Goal: Task Accomplishment & Management: Complete application form

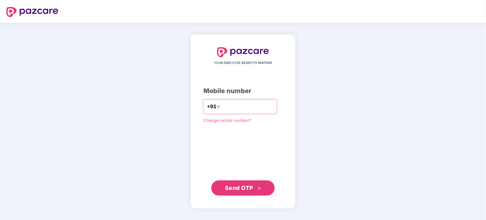
type input "*"
type input "**********"
click at [250, 192] on span "Send OTP" at bounding box center [243, 188] width 36 height 9
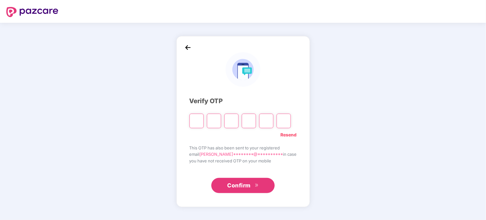
type input "*"
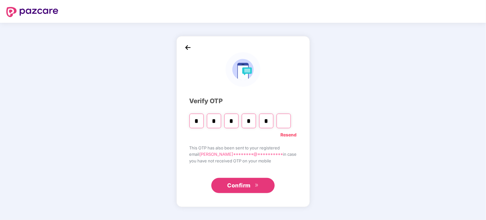
type input "*"
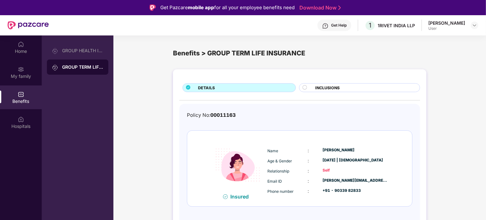
click at [454, 104] on div "DETAILS INCLUSIONS Policy No: 00011163 Insured Name : Jinal Pradipbhai tandel A…" at bounding box center [299, 156] width 372 height 180
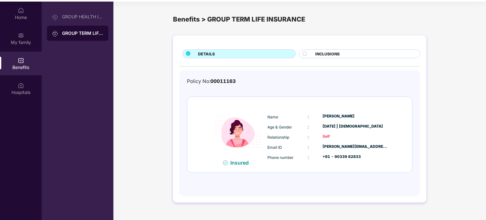
scroll to position [35, 0]
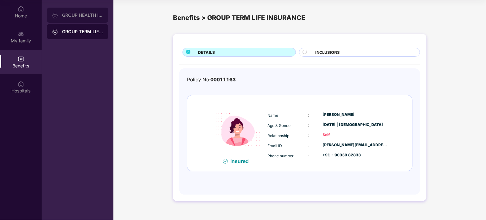
click at [80, 15] on div "GROUP HEALTH INSURANCE" at bounding box center [82, 15] width 41 height 5
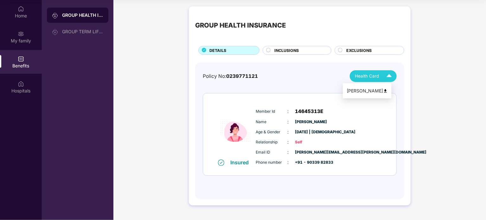
click at [381, 79] on div "Health Card" at bounding box center [375, 76] width 40 height 11
click at [388, 90] on img at bounding box center [385, 91] width 5 height 5
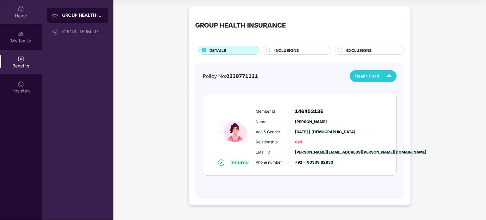
click at [25, 22] on div "Home" at bounding box center [21, 12] width 42 height 24
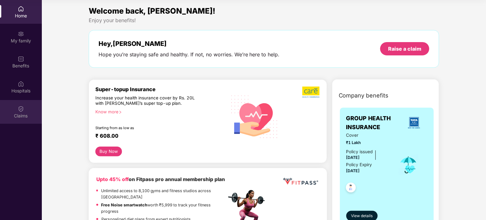
click at [24, 111] on div "Claims" at bounding box center [21, 112] width 42 height 24
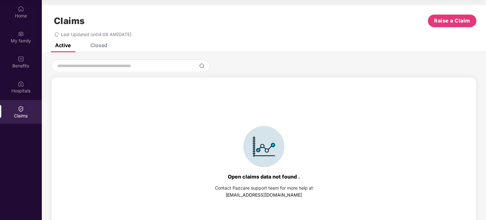
click at [94, 45] on div "Closed" at bounding box center [98, 45] width 17 height 6
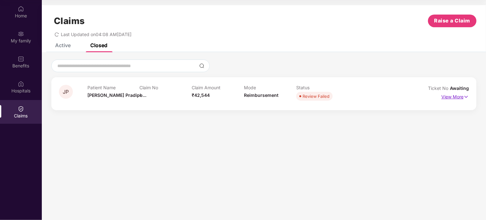
click at [452, 94] on p "View More" at bounding box center [455, 96] width 28 height 9
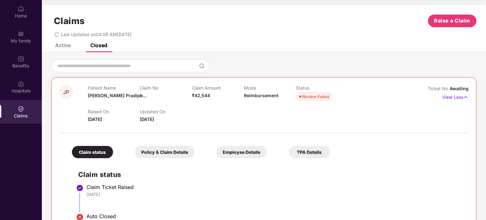
click at [91, 150] on div "Claim status" at bounding box center [92, 152] width 41 height 12
click at [141, 181] on div "Claim status Claim Ticket Raised 18 Aug 2025 Auto Closed 20 Aug 2025" at bounding box center [264, 196] width 397 height 69
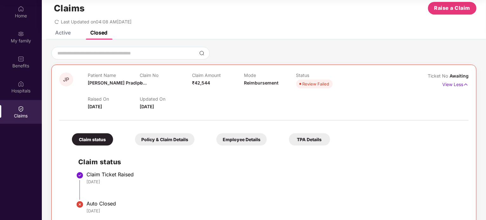
scroll to position [24, 0]
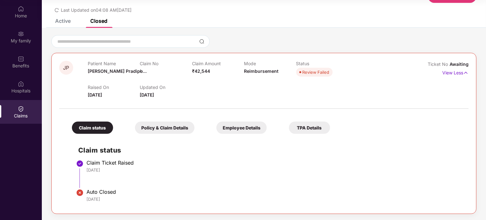
click at [87, 189] on div "Auto Closed" at bounding box center [274, 192] width 376 height 6
click at [20, 104] on div "Claims" at bounding box center [21, 112] width 42 height 24
click at [60, 20] on div "Active" at bounding box center [63, 21] width 16 height 6
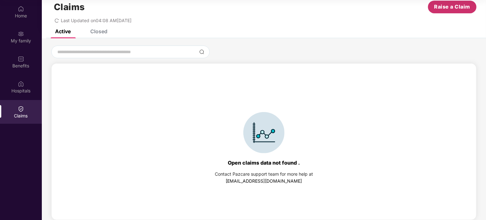
click at [455, 8] on span "Raise a Claim" at bounding box center [452, 7] width 36 height 8
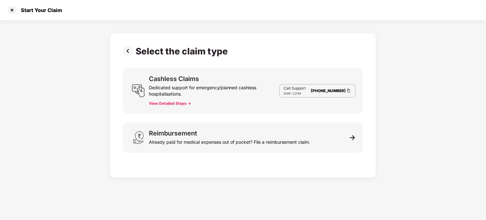
scroll to position [0, 0]
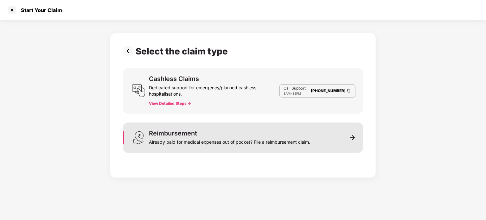
click at [177, 139] on div "Already paid for medical expenses out of pocket? File a reimbursement claim." at bounding box center [229, 141] width 161 height 9
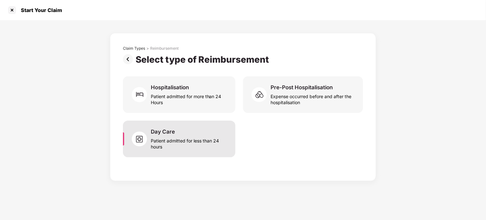
click at [163, 149] on div "Patient admitted for less than 24 hours" at bounding box center [189, 142] width 77 height 15
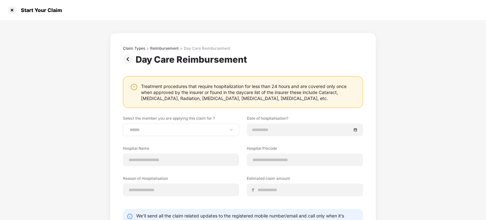
click at [167, 133] on div "**********" at bounding box center [181, 130] width 116 height 13
click at [165, 133] on div "**********" at bounding box center [181, 130] width 116 height 13
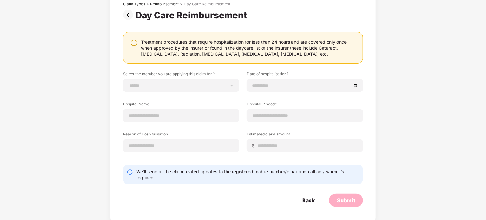
scroll to position [47, 0]
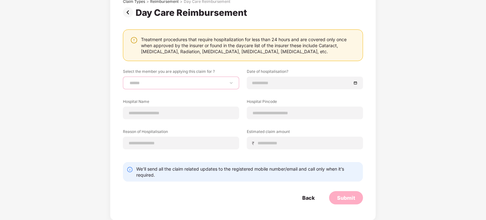
click at [214, 81] on select "**********" at bounding box center [180, 82] width 105 height 5
select select "**********"
click at [128, 80] on select "**********" at bounding box center [180, 82] width 105 height 5
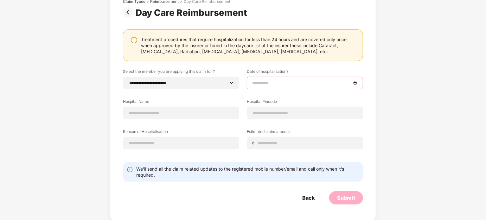
click at [286, 83] on input at bounding box center [301, 83] width 99 height 7
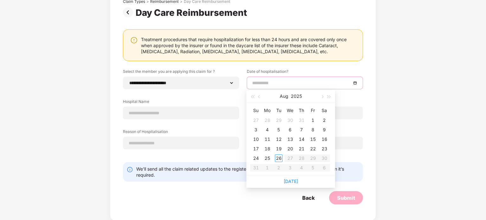
type input "**********"
click at [258, 98] on button "button" at bounding box center [259, 96] width 7 height 13
type input "**********"
click at [290, 158] on div "30" at bounding box center [290, 159] width 8 height 8
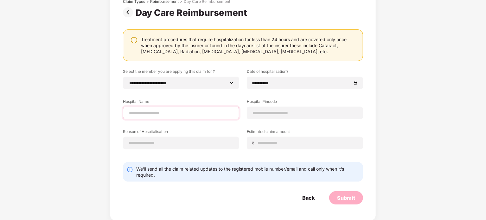
click at [169, 115] on input at bounding box center [180, 113] width 105 height 7
type input "**********"
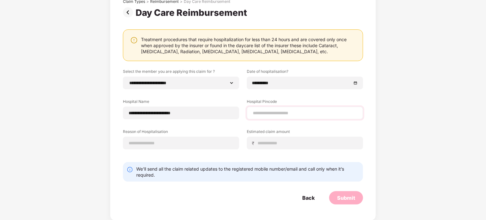
click at [275, 116] on div at bounding box center [305, 113] width 116 height 13
click at [273, 114] on input at bounding box center [304, 113] width 105 height 7
type input "******"
select select "*****"
select select "*******"
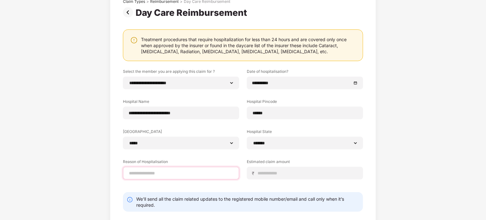
click at [188, 175] on input at bounding box center [180, 173] width 105 height 7
type input "**********"
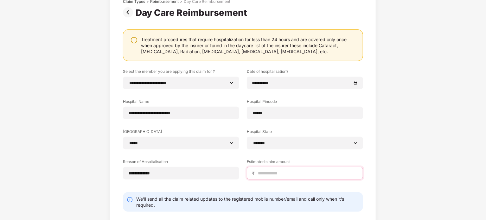
click at [271, 175] on input at bounding box center [307, 173] width 100 height 7
type input "*****"
click at [443, 101] on div "**********" at bounding box center [243, 111] width 486 height 277
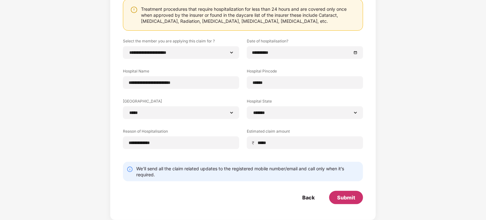
click at [346, 199] on div "Submit" at bounding box center [346, 197] width 18 height 7
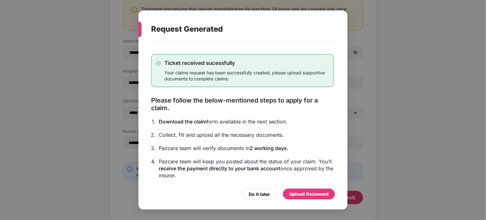
click at [296, 194] on div "Upload Document" at bounding box center [308, 194] width 39 height 7
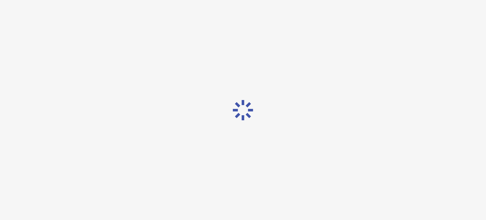
scroll to position [0, 0]
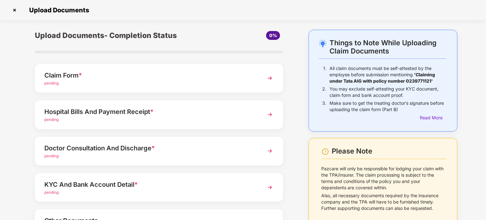
click at [97, 81] on div "pending" at bounding box center [149, 83] width 210 height 6
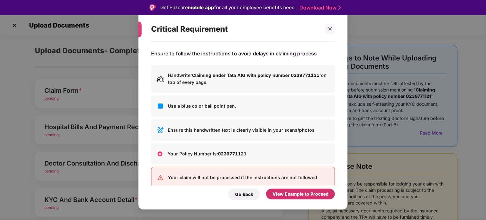
click at [291, 193] on div "View Example to Proceed" at bounding box center [300, 194] width 56 height 7
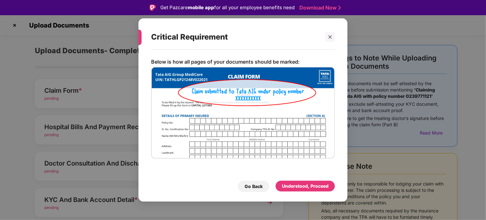
click at [312, 137] on img at bounding box center [243, 113] width 184 height 92
click at [371, 139] on div "Critical Requirement Below is how all pages of your documents should be marked:…" at bounding box center [243, 110] width 486 height 220
click at [328, 41] on div at bounding box center [330, 37] width 10 height 10
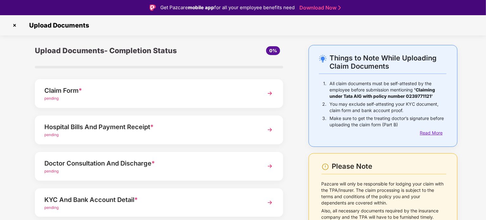
click at [435, 131] on div "Read More" at bounding box center [433, 133] width 27 height 7
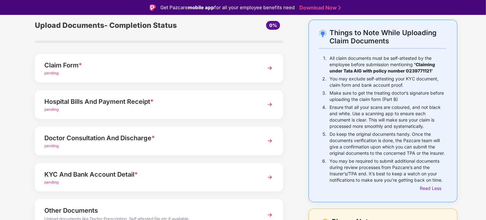
click at [187, 2] on div "Get Pazcare mobile app for all your employee benefits need Download Now" at bounding box center [243, 7] width 486 height 15
click at [472, 105] on div "Things to Note While Uploading Claim Documents 1. All claim documents must be s…" at bounding box center [243, 161] width 486 height 283
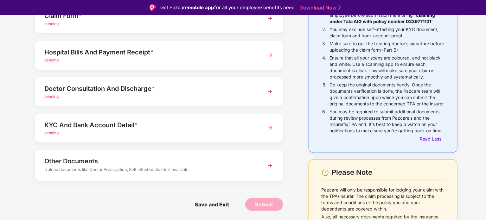
scroll to position [76, 0]
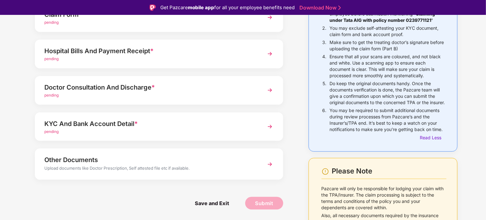
click at [270, 125] on img at bounding box center [269, 126] width 11 height 11
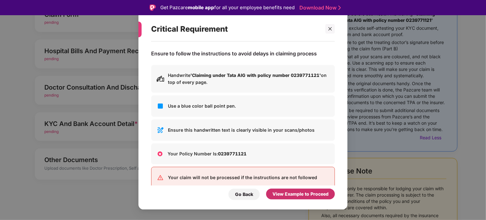
click at [276, 192] on div "View Example to Proceed" at bounding box center [300, 194] width 56 height 7
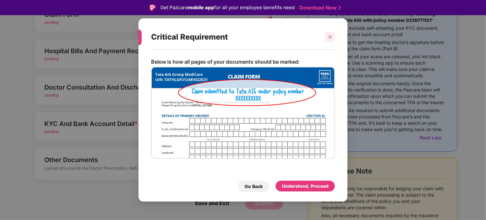
click at [332, 39] on icon "close" at bounding box center [330, 37] width 4 height 4
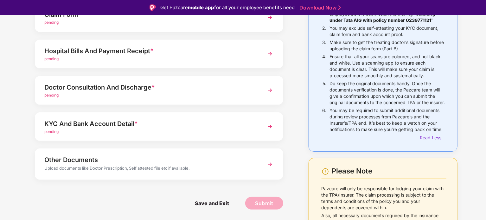
click at [92, 87] on div "Doctor Consultation And Discharge *" at bounding box center [149, 87] width 210 height 10
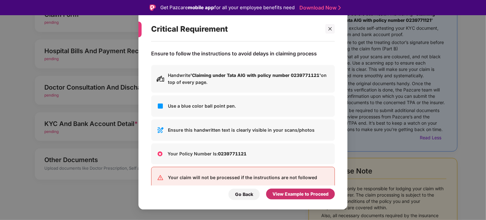
click at [296, 194] on div "View Example to Proceed" at bounding box center [300, 194] width 56 height 7
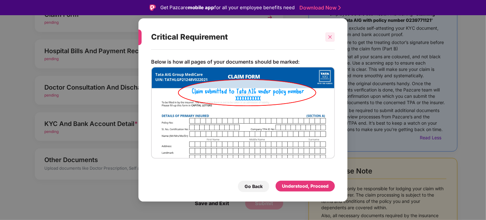
click at [331, 36] on icon "close" at bounding box center [329, 36] width 3 height 3
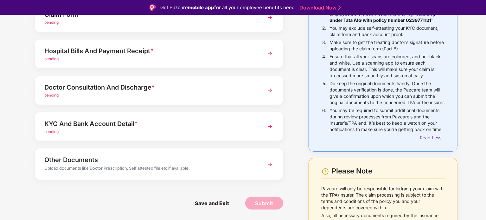
click at [296, 59] on div "Upload Documents- Completion Status 0% Claim Form * pending Hospital Bills And …" at bounding box center [159, 110] width 280 height 283
click at [466, 64] on div "Things to Note While Uploading Claim Documents 1. All claim documents must be s…" at bounding box center [383, 110] width 168 height 283
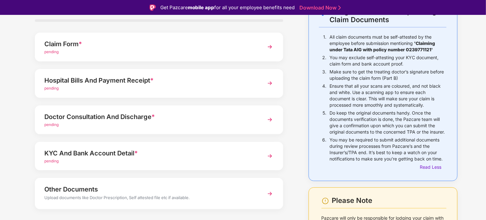
scroll to position [38, 0]
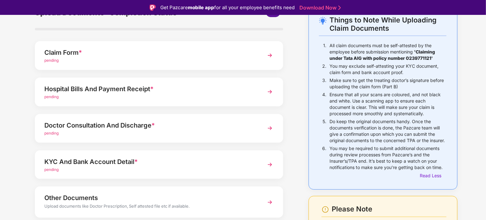
click at [124, 52] on div "Claim Form *" at bounding box center [149, 53] width 210 height 10
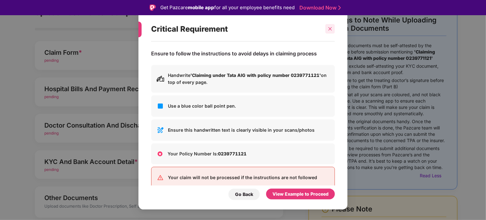
click at [331, 25] on div at bounding box center [330, 29] width 10 height 10
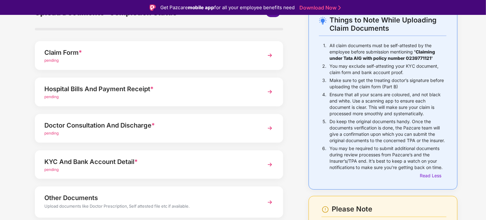
click at [171, 64] on div "Claim Form * pending" at bounding box center [159, 55] width 248 height 29
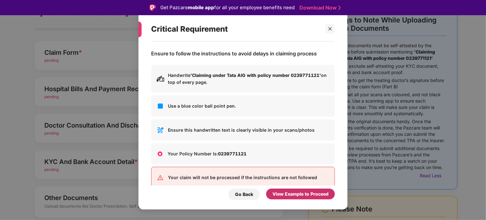
click at [289, 191] on div "View Example to Proceed" at bounding box center [300, 194] width 56 height 7
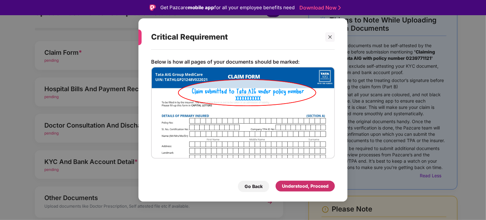
click at [309, 188] on div "Understood, Proceed" at bounding box center [305, 186] width 47 height 7
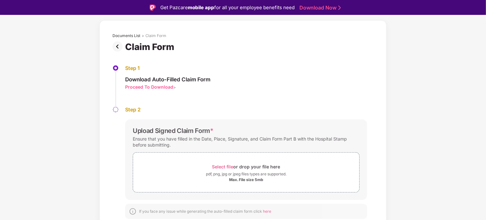
scroll to position [8, 0]
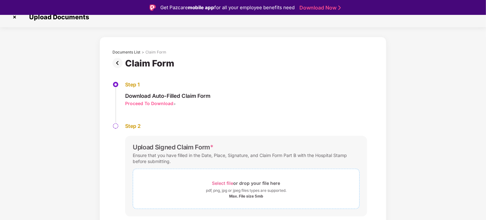
click at [248, 185] on div "Select file or drop your file here" at bounding box center [246, 183] width 68 height 9
click at [405, 163] on div "Documents List > Claim Form Claim Form Step 1 Download Auto-Filled Claim Form P…" at bounding box center [243, 171] width 486 height 268
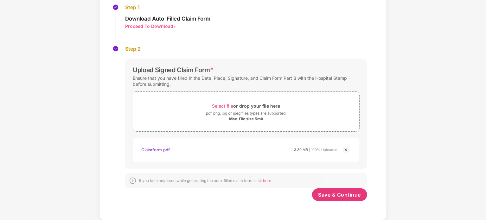
scroll to position [70, 0]
click at [332, 197] on span "Save & Continue" at bounding box center [339, 194] width 43 height 7
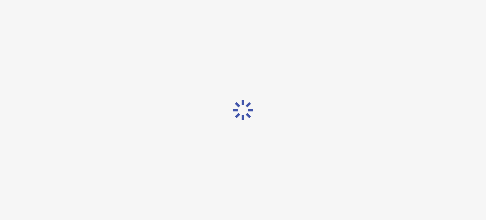
scroll to position [0, 0]
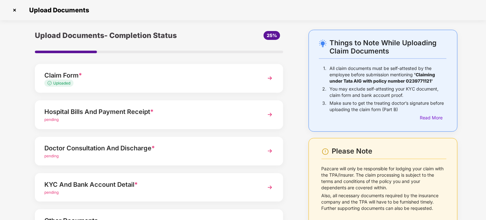
click at [190, 118] on div "pending" at bounding box center [149, 120] width 210 height 6
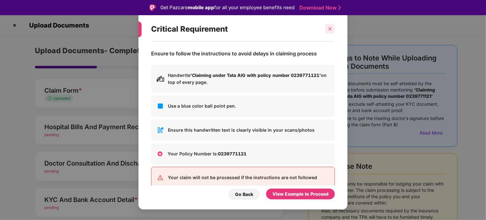
click at [330, 29] on icon "close" at bounding box center [329, 28] width 3 height 3
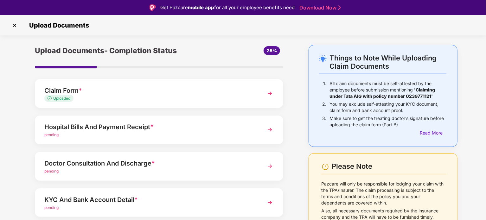
click at [171, 126] on div "Hospital Bills And Payment Receipt *" at bounding box center [149, 127] width 210 height 10
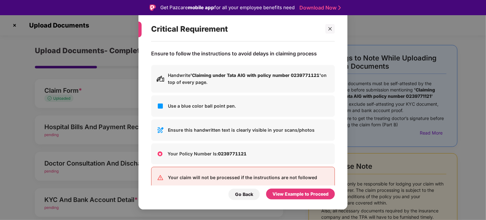
click at [91, 128] on div "Critical Requirement Ensure to follow the instructions to avoid delays in claim…" at bounding box center [243, 110] width 486 height 220
click at [243, 197] on div "Go Back" at bounding box center [244, 194] width 18 height 7
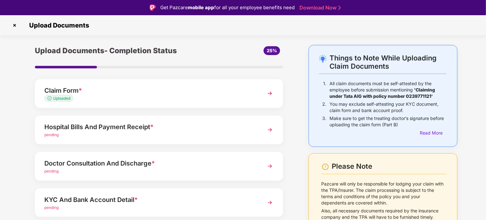
click at [113, 200] on div "KYC And Bank Account Detail *" at bounding box center [149, 200] width 210 height 10
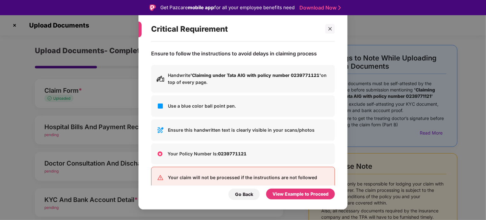
click at [6, 167] on div "Critical Requirement Ensure to follow the instructions to avoid delays in claim…" at bounding box center [243, 110] width 486 height 220
click at [328, 27] on icon "close" at bounding box center [330, 29] width 4 height 4
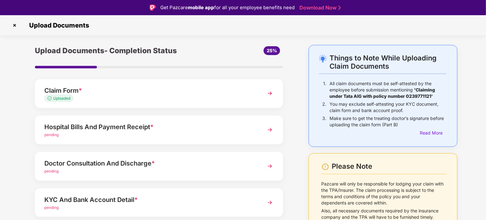
click at [5, 109] on div "Things to Note While Uploading Claim Documents 1. All claim documents must be s…" at bounding box center [243, 170] width 486 height 250
click at [198, 130] on div "Hospital Bills And Payment Receipt *" at bounding box center [149, 127] width 210 height 10
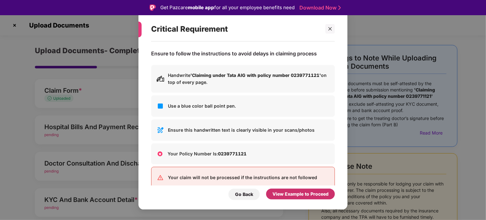
click at [285, 192] on div "View Example to Proceed" at bounding box center [300, 194] width 56 height 7
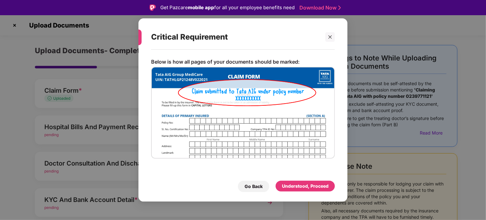
click at [324, 41] on div at bounding box center [327, 37] width 15 height 10
click at [329, 40] on div at bounding box center [330, 37] width 10 height 10
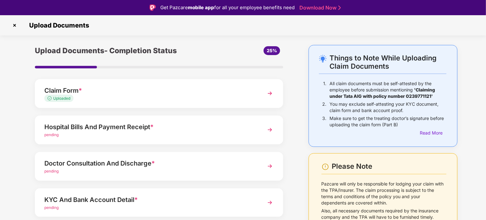
click at [181, 161] on div "Doctor Consultation And Discharge *" at bounding box center [149, 163] width 210 height 10
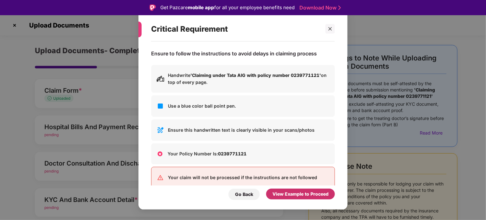
click at [278, 194] on div "View Example to Proceed" at bounding box center [300, 194] width 56 height 7
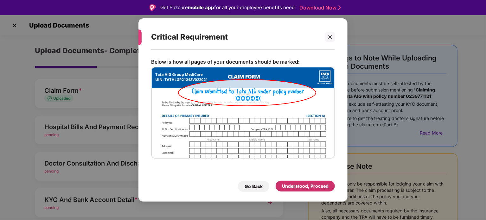
click at [299, 186] on div "Understood, Proceed" at bounding box center [305, 186] width 47 height 7
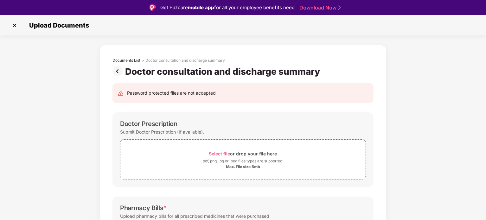
click at [438, 154] on div "Documents List > Doctor consultation and discharge summary Doctor consultation …" at bounding box center [243, 222] width 486 height 355
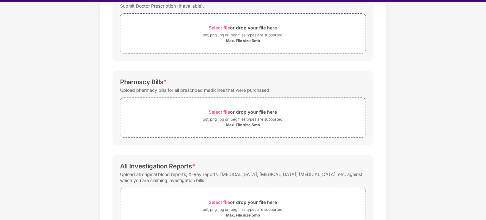
scroll to position [126, 0]
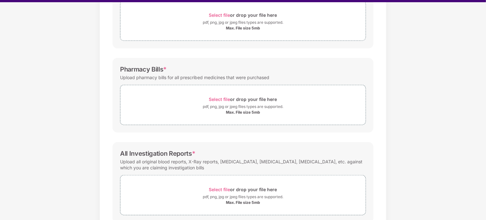
click at [391, 171] on div "Documents List > Doctor consultation and discharge summary Doctor consultation …" at bounding box center [243, 83] width 486 height 355
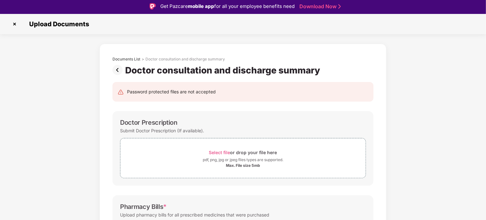
scroll to position [0, 0]
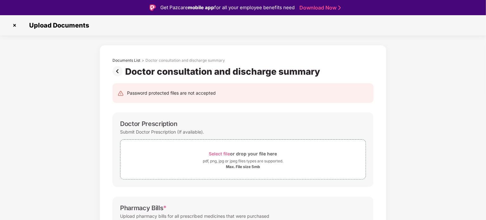
click at [15, 27] on img at bounding box center [15, 25] width 10 height 10
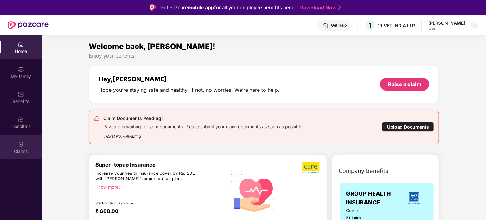
click at [30, 145] on div "Claims" at bounding box center [21, 148] width 42 height 24
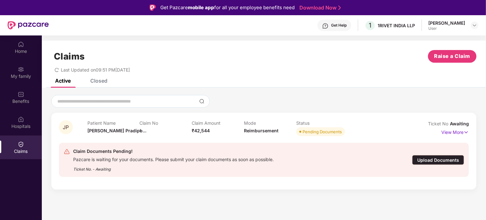
click at [434, 157] on div "Upload Documents" at bounding box center [438, 160] width 52 height 10
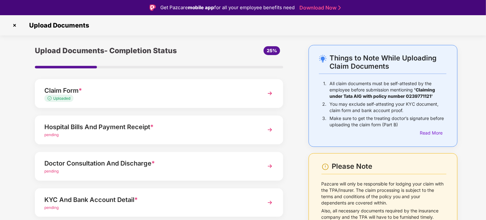
click at [233, 127] on div "Hospital Bills And Payment Receipt *" at bounding box center [149, 127] width 210 height 10
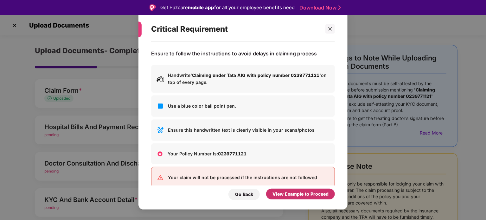
click at [288, 197] on div "View Example to Proceed" at bounding box center [300, 194] width 56 height 7
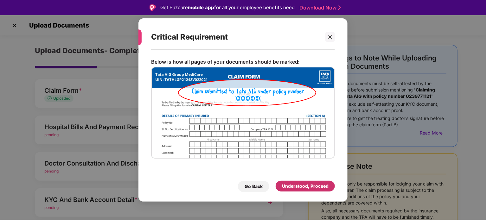
click at [301, 188] on div "Understood, Proceed" at bounding box center [305, 186] width 47 height 7
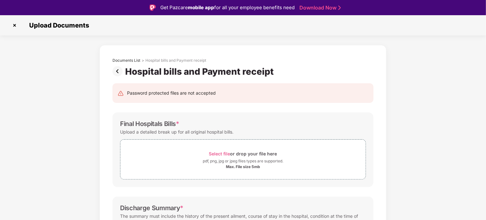
click at [449, 130] on div "Documents List > Hospital bills and Payment receipt Hospital bills and Payment …" at bounding box center [243, 222] width 486 height 355
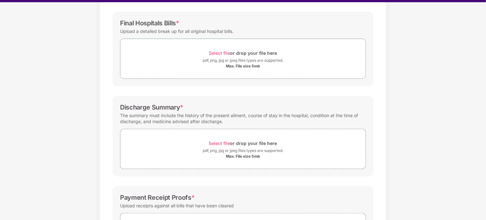
scroll to position [101, 0]
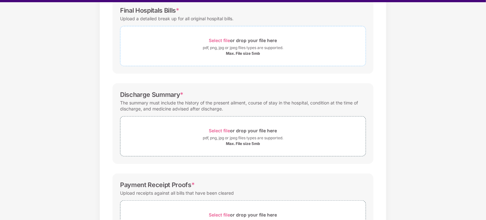
click at [248, 52] on div "Max. File size 5mb" at bounding box center [243, 53] width 34 height 5
click at [233, 40] on div "Select file or drop your file here" at bounding box center [243, 40] width 68 height 9
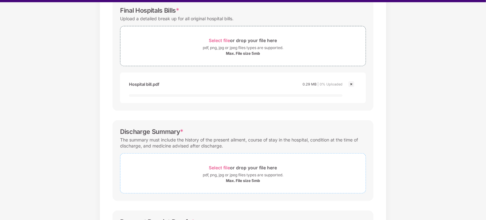
click at [235, 167] on div "Select file or drop your file here" at bounding box center [243, 167] width 68 height 9
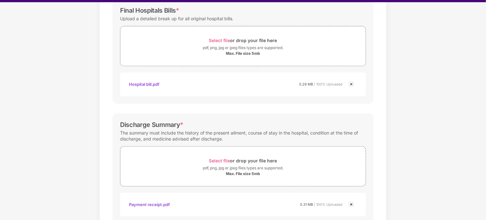
click at [350, 204] on img at bounding box center [351, 205] width 8 height 8
click at [222, 171] on div "Max. File size 5mb" at bounding box center [242, 173] width 245 height 5
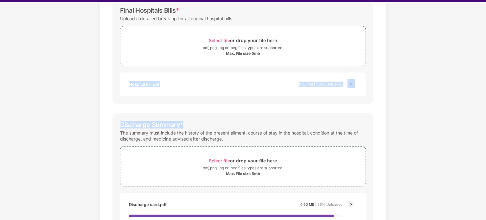
drag, startPoint x: 484, startPoint y: 55, endPoint x: 486, endPoint y: 109, distance: 53.9
click at [486, 109] on html "Get Pazcare mobile app for all your employee benefits need Download Now Upload …" at bounding box center [243, 97] width 486 height 220
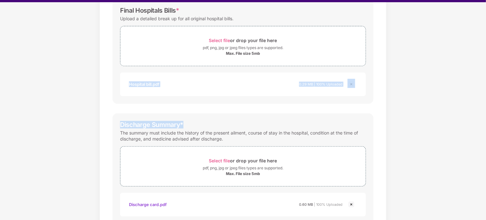
click at [447, 111] on div "Documents List > Hospital bills and Payment receipt Hospital bills and Payment …" at bounding box center [243, 139] width 486 height 415
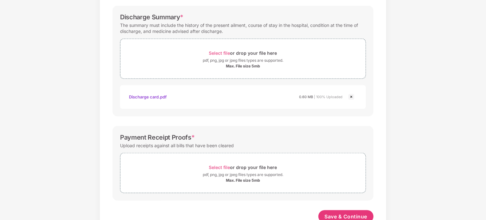
scroll to position [224, 0]
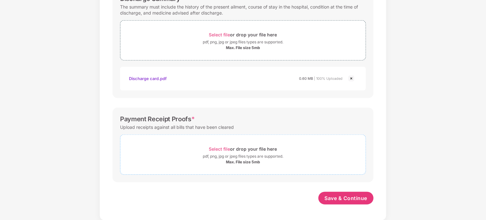
click at [246, 146] on div "Select file or drop your file here" at bounding box center [243, 149] width 68 height 9
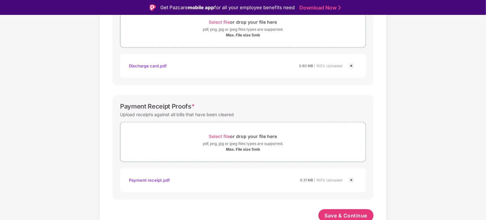
scroll to position [254, 0]
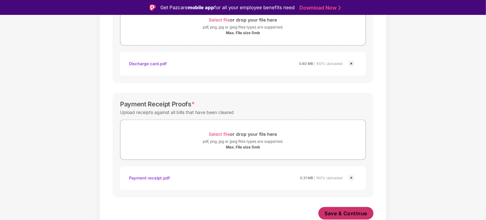
click at [352, 208] on button "Save & Continue" at bounding box center [345, 213] width 55 height 13
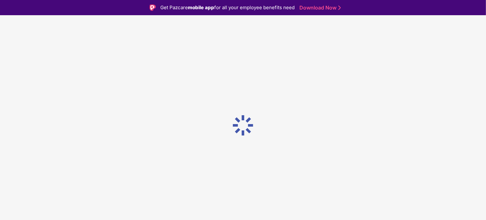
scroll to position [0, 0]
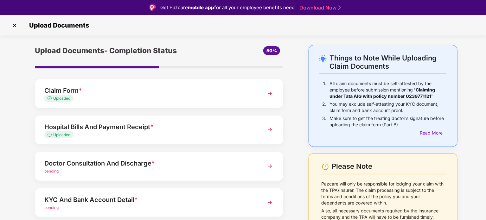
click at [292, 143] on div "Upload Documents- Completion Status 50% Claim Form * Uploaded Hospital Bills An…" at bounding box center [159, 170] width 280 height 250
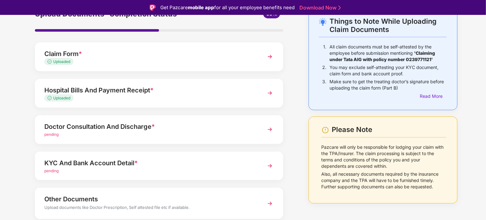
scroll to position [38, 0]
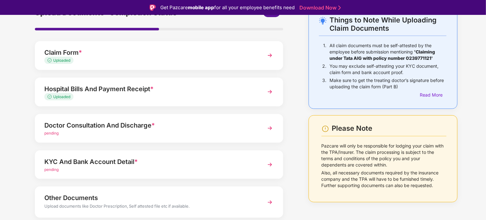
click at [227, 54] on div "Claim Form *" at bounding box center [149, 53] width 210 height 10
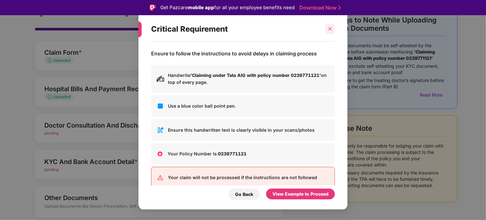
click at [331, 28] on icon "close" at bounding box center [330, 29] width 4 height 4
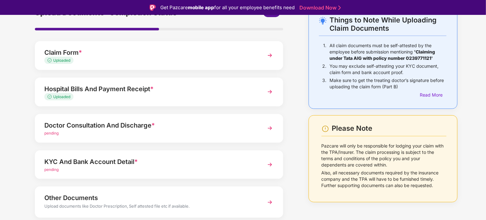
click at [178, 124] on div "Doctor Consultation And Discharge *" at bounding box center [149, 125] width 210 height 10
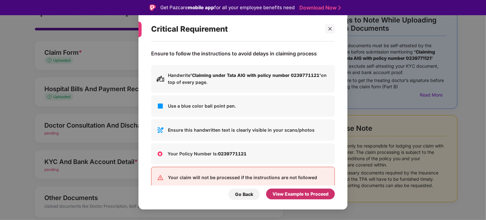
click at [289, 195] on div "View Example to Proceed" at bounding box center [300, 194] width 56 height 7
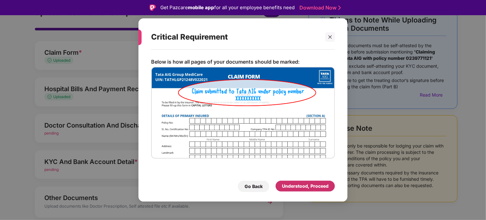
click at [305, 188] on div "Understood, Proceed" at bounding box center [305, 186] width 47 height 7
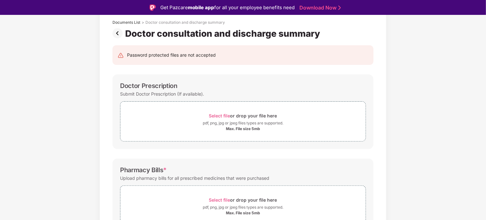
click at [416, 97] on div "Documents List > Doctor consultation and discharge summary Doctor consultation …" at bounding box center [243, 184] width 486 height 355
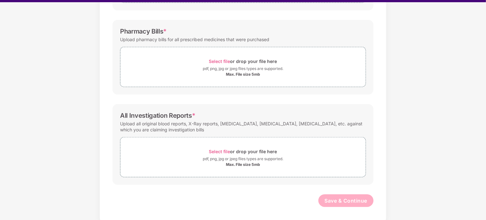
scroll to position [15, 0]
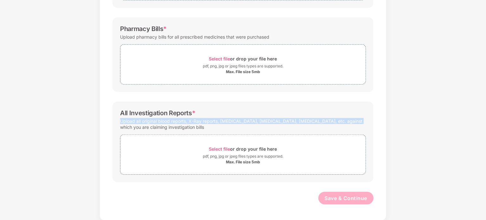
drag, startPoint x: 484, startPoint y: 118, endPoint x: 437, endPoint y: 111, distance: 47.4
click at [437, 111] on div "Documents List > Doctor consultation and discharge summary Doctor consultation …" at bounding box center [243, 43] width 486 height 355
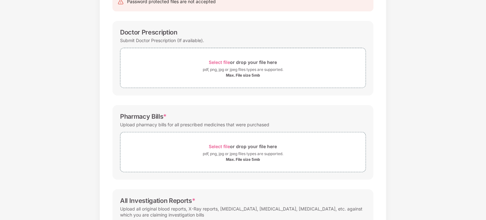
scroll to position [63, 0]
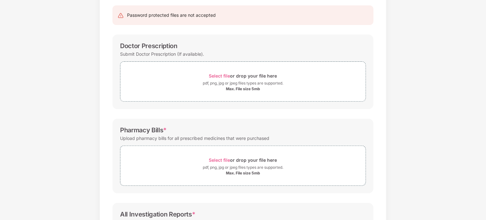
click at [412, 129] on div "Documents List > Doctor consultation and discharge summary Doctor consultation …" at bounding box center [243, 144] width 486 height 355
click at [251, 83] on div "pdf, png, jpg or jpeg files types are supported." at bounding box center [243, 83] width 80 height 6
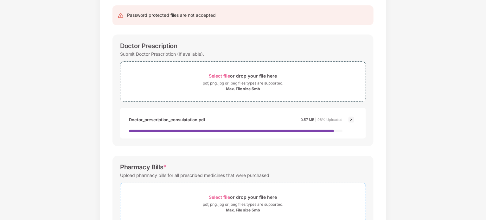
click at [227, 196] on span "Select file" at bounding box center [219, 196] width 21 height 5
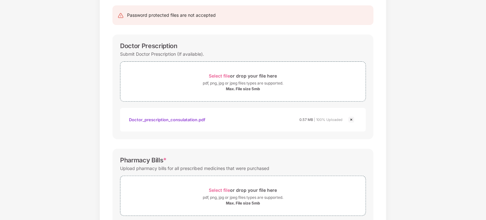
click at [484, 157] on div "Documents List > Doctor consultation and discharge summary Doctor consultation …" at bounding box center [243, 178] width 486 height 422
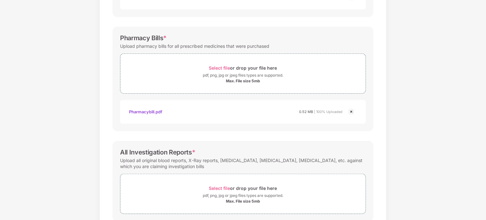
scroll to position [191, 0]
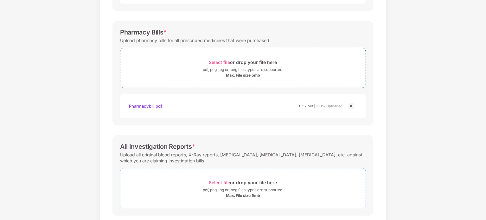
click at [238, 185] on div "Select file or drop your file here" at bounding box center [243, 182] width 68 height 9
click at [484, 206] on div "Documents List > Doctor consultation and discharge summary Doctor consultation …" at bounding box center [243, 61] width 486 height 445
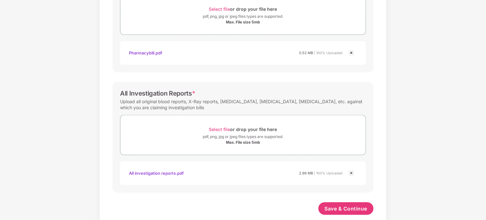
scroll to position [254, 0]
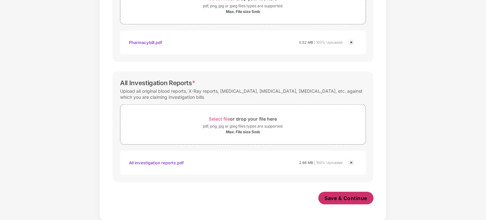
click at [348, 199] on span "Save & Continue" at bounding box center [346, 198] width 43 height 7
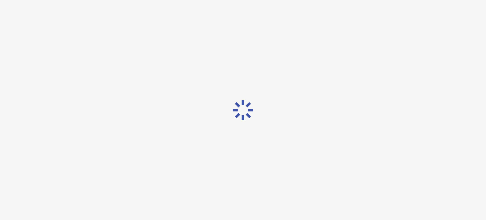
scroll to position [0, 0]
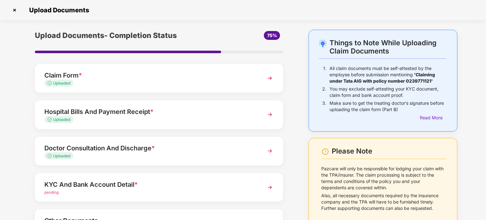
click at [141, 190] on div "pending" at bounding box center [149, 193] width 210 height 6
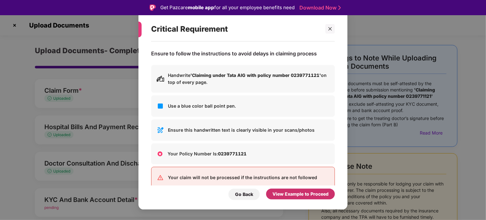
click at [276, 191] on div "View Example to Proceed" at bounding box center [300, 194] width 56 height 7
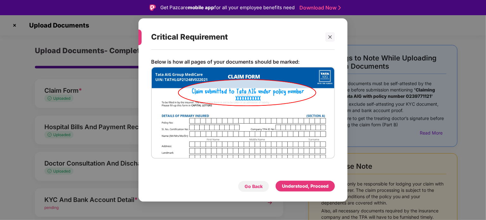
click at [255, 187] on div "Go Back" at bounding box center [254, 186] width 18 height 7
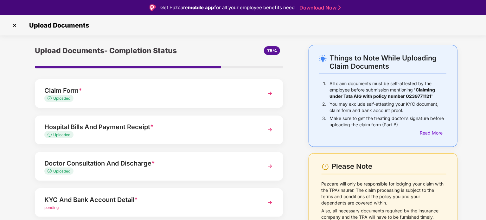
click at [135, 199] on span "*" at bounding box center [135, 200] width 3 height 8
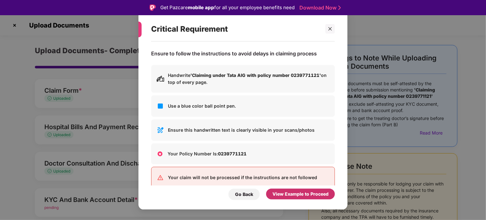
click at [294, 193] on div "View Example to Proceed" at bounding box center [300, 194] width 56 height 7
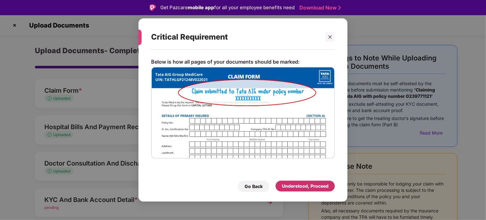
click at [290, 187] on div "Understood, Proceed" at bounding box center [305, 186] width 47 height 7
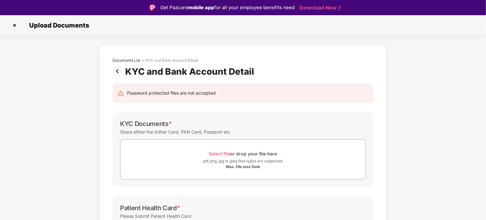
click at [441, 117] on div "Documents List > KYC and Bank Account Detail KYC and Bank Account Detail Passwo…" at bounding box center [243, 219] width 486 height 349
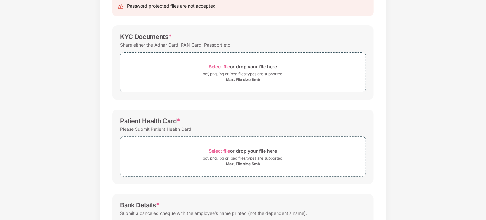
scroll to position [57, 0]
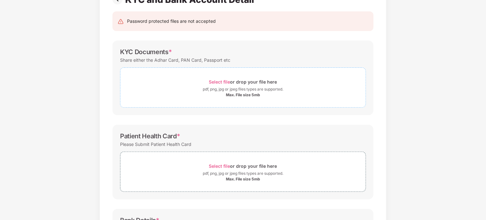
click at [267, 77] on span "Select file or drop your file here pdf, png, jpg or jpeg files types are suppor…" at bounding box center [242, 88] width 245 height 30
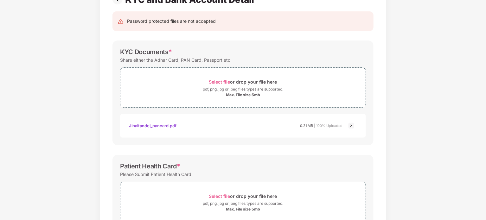
click at [486, 175] on html "Get Pazcare mobile app for all your employee benefits need Download Now Upload …" at bounding box center [243, 95] width 486 height 220
click at [304, 166] on div "Patient Health Card *" at bounding box center [243, 166] width 246 height 8
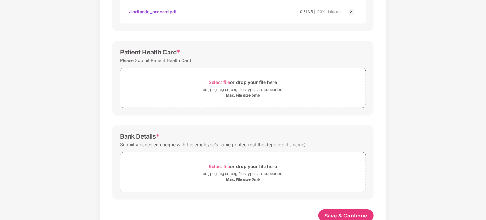
scroll to position [183, 0]
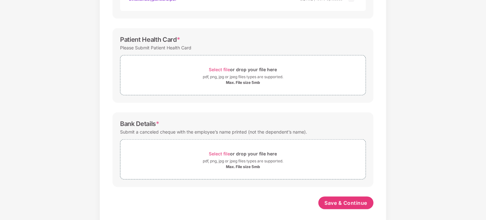
click at [424, 170] on div "Documents List > KYC and Bank Account Detail KYC and Bank Account Detail Passwo…" at bounding box center [243, 35] width 486 height 379
click at [457, 118] on div "Documents List > KYC and Bank Account Detail KYC and Bank Account Detail Passwo…" at bounding box center [243, 35] width 486 height 379
click at [248, 80] on div "Max. File size 5mb" at bounding box center [243, 82] width 34 height 5
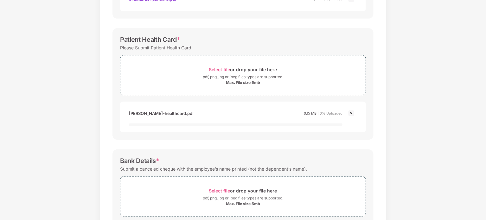
click at [438, 129] on div "Documents List > KYC and Bank Account Detail KYC and Bank Account Detail Passwo…" at bounding box center [243, 54] width 486 height 416
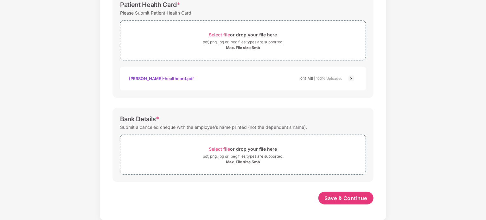
scroll to position [0, 0]
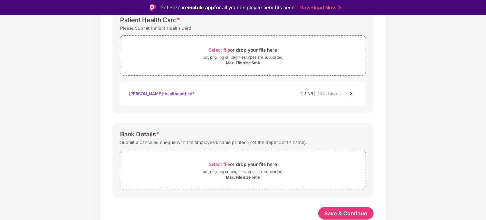
click at [79, 34] on div "Documents List > KYC and Bank Account Detail KYC and Bank Account Detail Passwo…" at bounding box center [243, 31] width 486 height 409
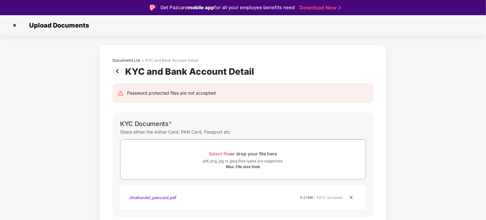
click at [14, 25] on img at bounding box center [15, 25] width 10 height 10
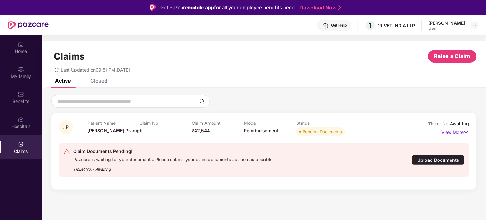
click at [435, 162] on div "Upload Documents" at bounding box center [438, 160] width 52 height 10
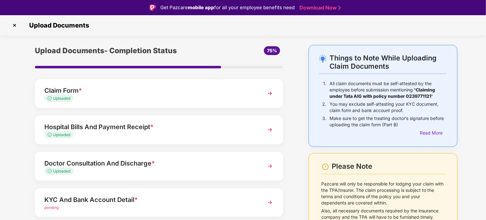
click at [292, 156] on div "Upload Documents- Completion Status 75% Claim Form * Uploaded Hospital Bills An…" at bounding box center [159, 170] width 280 height 250
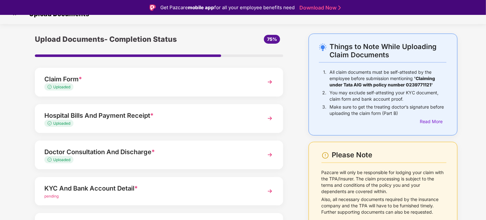
scroll to position [13, 0]
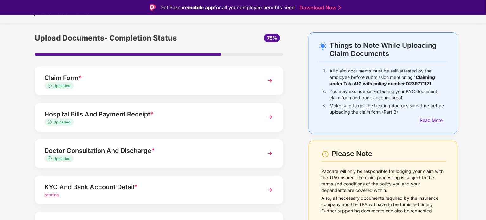
click at [218, 154] on div "Doctor Consultation And Discharge *" at bounding box center [149, 151] width 210 height 10
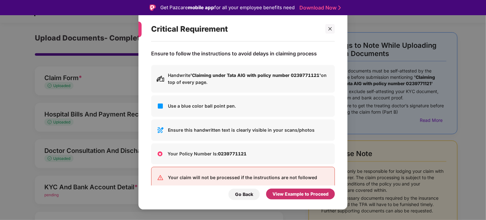
click at [290, 192] on div "View Example to Proceed" at bounding box center [300, 194] width 56 height 7
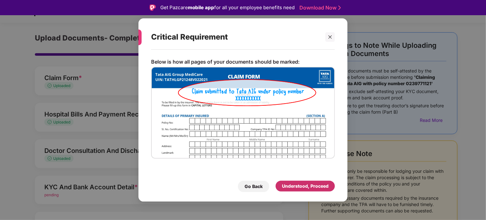
click at [302, 185] on div "Understood, Proceed" at bounding box center [305, 186] width 47 height 7
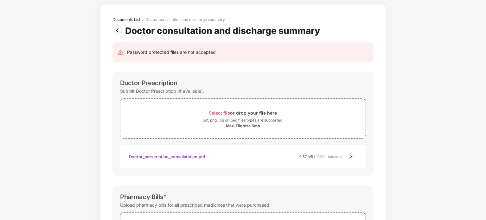
scroll to position [0, 0]
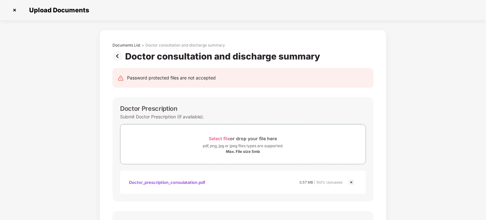
click at [11, 11] on img at bounding box center [15, 10] width 10 height 10
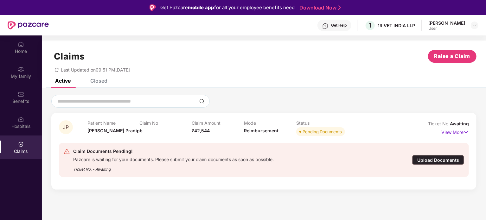
click at [420, 159] on div "Upload Documents" at bounding box center [438, 160] width 52 height 10
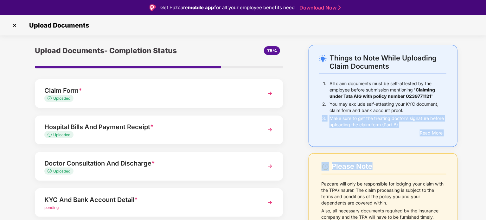
drag, startPoint x: 485, startPoint y: 107, endPoint x: 486, endPoint y: 170, distance: 63.1
click at [486, 170] on html "Get Pazcare mobile app for all your employee benefits need Download Now Upload …" at bounding box center [243, 110] width 486 height 220
click at [464, 131] on div "Things to Note While Uploading Claim Documents 1. All claim documents must be s…" at bounding box center [383, 170] width 168 height 250
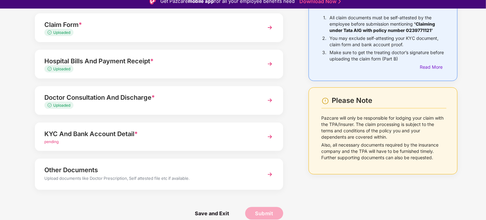
scroll to position [15, 0]
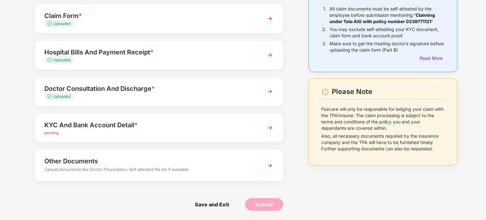
click at [256, 131] on div "KYC And Bank Account Detail * pending" at bounding box center [159, 128] width 248 height 29
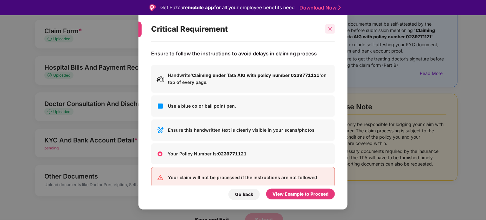
click at [333, 28] on div at bounding box center [330, 29] width 10 height 10
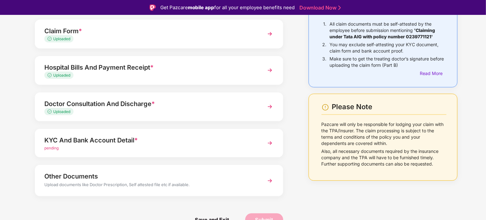
click at [267, 178] on img at bounding box center [269, 180] width 11 height 11
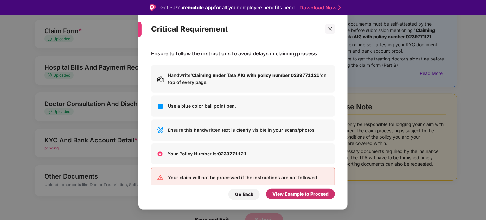
click at [296, 194] on div "View Example to Proceed" at bounding box center [300, 194] width 56 height 7
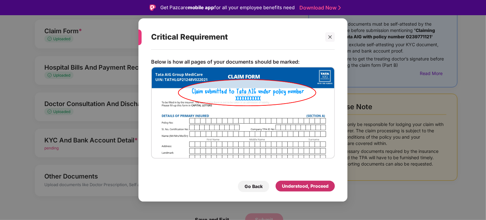
click at [298, 187] on div "Understood, Proceed" at bounding box center [305, 186] width 47 height 7
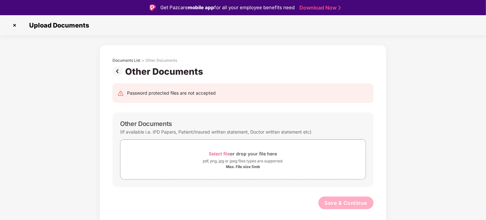
click at [405, 135] on div "Documents List > Other Documents Other Documents Password protected files are n…" at bounding box center [243, 135] width 486 height 181
click at [14, 23] on img at bounding box center [15, 25] width 10 height 10
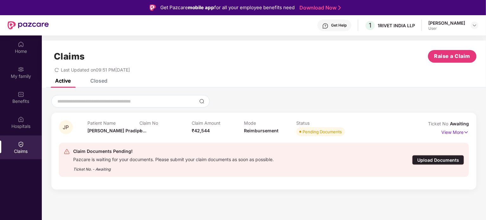
click at [422, 161] on div "Upload Documents" at bounding box center [438, 160] width 52 height 10
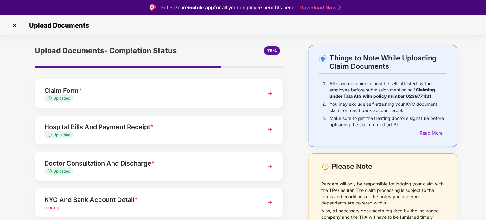
click at [146, 200] on div "KYC And Bank Account Detail *" at bounding box center [149, 200] width 210 height 10
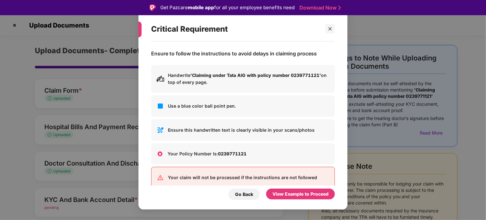
click at [288, 201] on div "Ensure to follow the instructions to avoid delays in claiming process Handwrite…" at bounding box center [242, 122] width 209 height 162
click at [281, 190] on div "View Example to Proceed" at bounding box center [300, 194] width 69 height 11
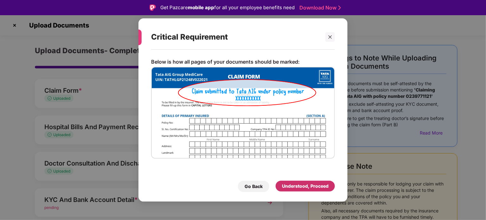
click at [294, 187] on div "Understood, Proceed" at bounding box center [305, 186] width 47 height 7
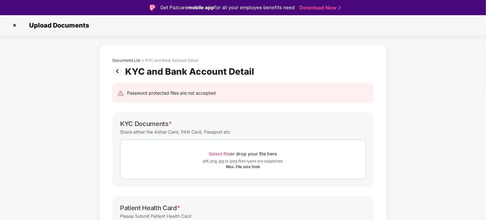
click at [217, 164] on div "Max. File size 5mb" at bounding box center [242, 166] width 245 height 5
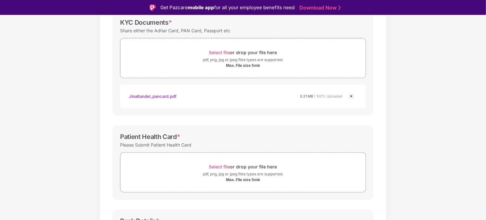
scroll to position [114, 0]
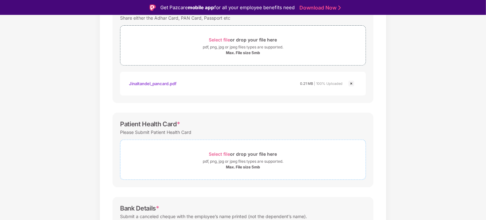
click at [246, 159] on div "pdf, png, jpg or jpeg files types are supported." at bounding box center [243, 161] width 80 height 6
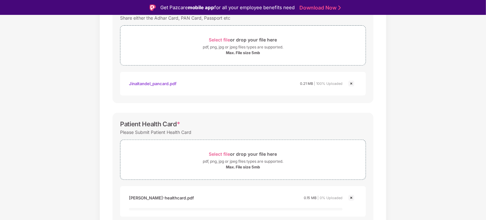
click at [388, 138] on div "Documents List > KYC and Bank Account Detail KYC and Bank Account Detail Passwo…" at bounding box center [243, 139] width 486 height 416
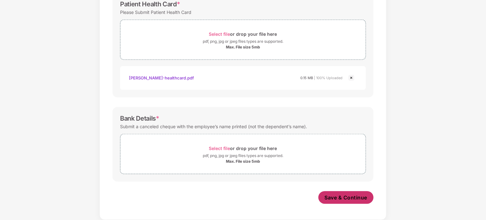
scroll to position [218, 0]
click at [340, 203] on button "Save & Continue" at bounding box center [345, 198] width 55 height 13
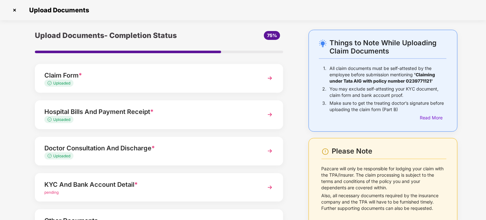
click at [290, 183] on div "Upload Documents- Completion Status 75% Claim Form * Uploaded Hospital Bills An…" at bounding box center [159, 155] width 280 height 250
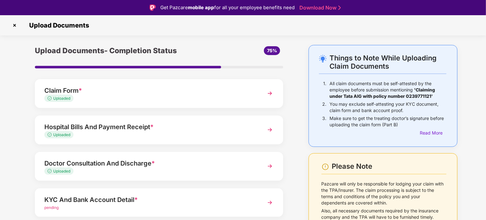
click at [15, 26] on img at bounding box center [15, 25] width 10 height 10
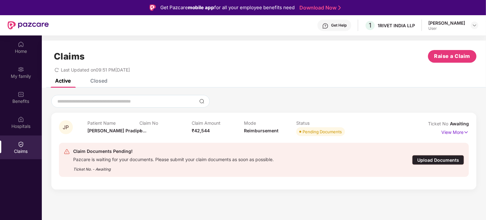
click at [128, 192] on div "JP Patient Name [PERSON_NAME]... Claim No - Claim Amount ₹42,544 Mode Reimburse…" at bounding box center [264, 142] width 444 height 108
click at [449, 132] on p "View More" at bounding box center [455, 131] width 28 height 9
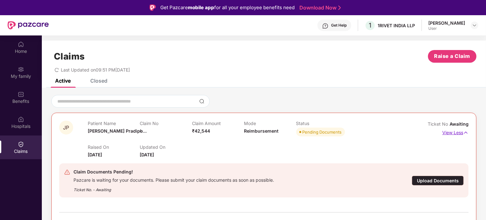
click at [453, 133] on p "View Less" at bounding box center [455, 132] width 26 height 9
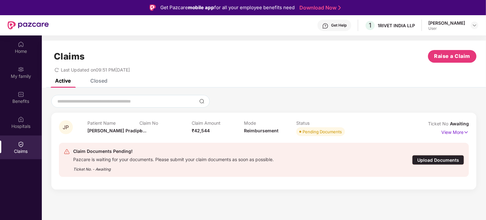
click at [312, 192] on div "JP Patient Name [PERSON_NAME]... Claim No - Claim Amount ₹42,544 Mode Reimburse…" at bounding box center [264, 142] width 444 height 108
click at [475, 25] on img at bounding box center [474, 25] width 5 height 5
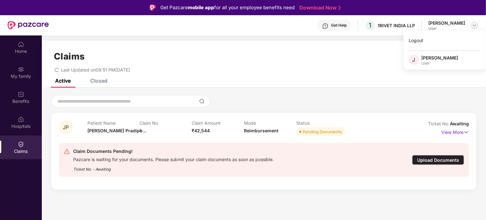
click at [475, 25] on img at bounding box center [474, 25] width 5 height 5
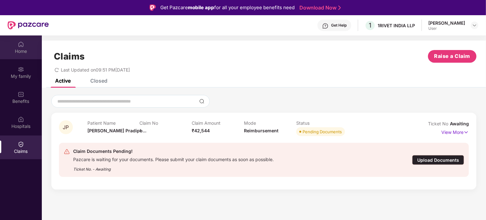
click at [19, 48] on div "Home" at bounding box center [21, 51] width 42 height 6
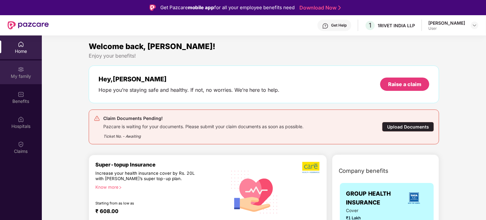
click at [21, 80] on div "My family" at bounding box center [21, 72] width 42 height 24
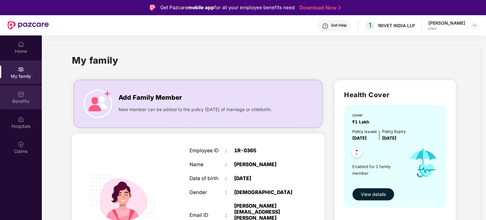
click at [18, 103] on div "Benefits" at bounding box center [21, 101] width 42 height 6
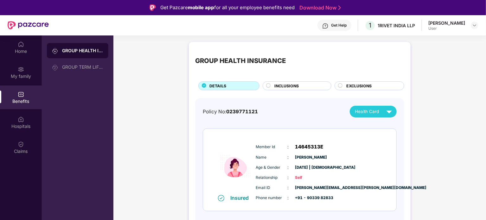
click at [144, 149] on div "GROUP HEALTH INSURANCE DETAILS INCLUSIONS EXCLUSIONS Policy No: 0239771121 Heal…" at bounding box center [299, 145] width 372 height 212
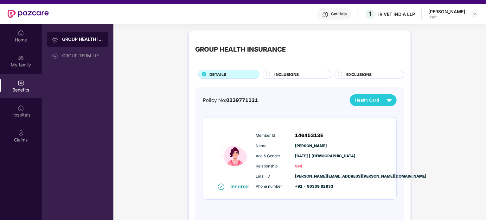
scroll to position [13, 0]
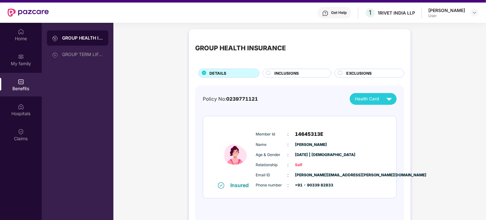
click at [398, 94] on div "Policy No: 0239771121 Health Card Insured Member Id : 14645313E Name : [PERSON_…" at bounding box center [299, 154] width 209 height 137
click at [380, 103] on div "Health Card" at bounding box center [375, 98] width 40 height 11
click at [390, 99] on img at bounding box center [389, 98] width 11 height 11
click at [388, 111] on div "[PERSON_NAME]" at bounding box center [367, 113] width 41 height 7
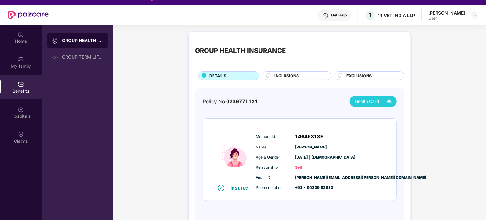
scroll to position [0, 0]
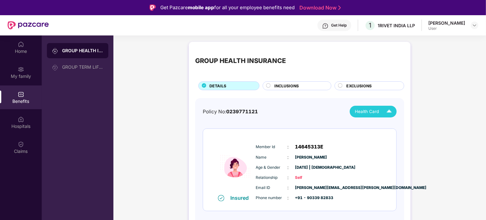
click at [346, 84] on span "EXCLUSIONS" at bounding box center [358, 86] width 25 height 6
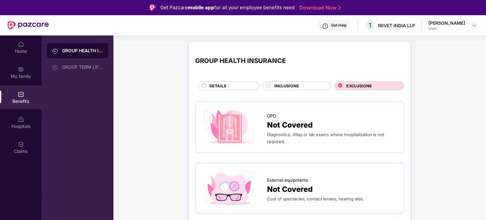
click at [268, 85] on circle at bounding box center [268, 86] width 4 height 4
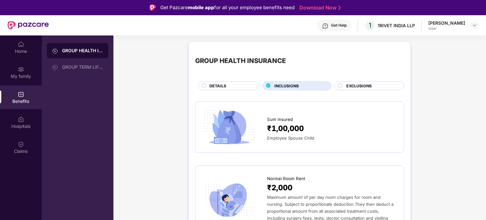
click at [228, 83] on div "DETAILS" at bounding box center [231, 86] width 50 height 7
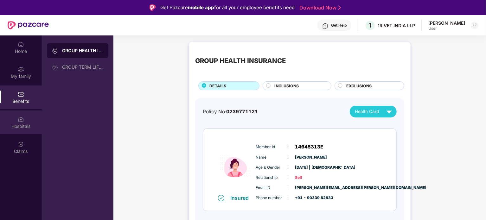
click at [33, 124] on div "Hospitals" at bounding box center [21, 126] width 42 height 6
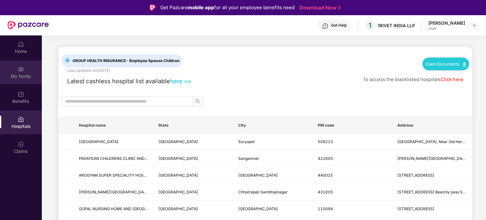
click at [25, 72] on div "My family" at bounding box center [21, 72] width 42 height 24
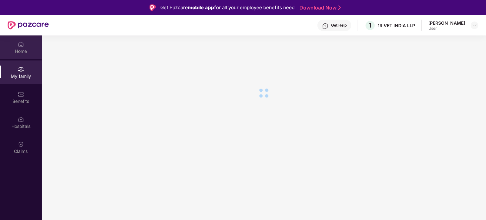
click at [25, 49] on div "Home" at bounding box center [21, 51] width 42 height 6
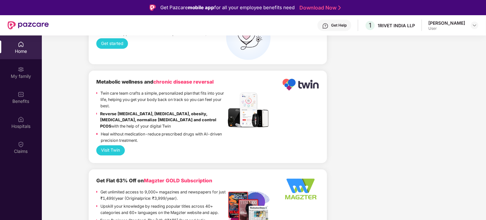
scroll to position [1153, 0]
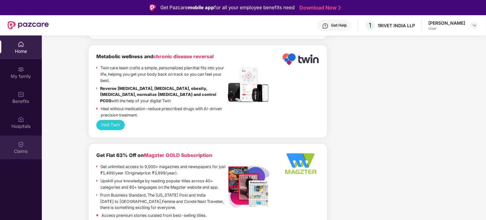
click at [23, 142] on img at bounding box center [21, 144] width 6 height 6
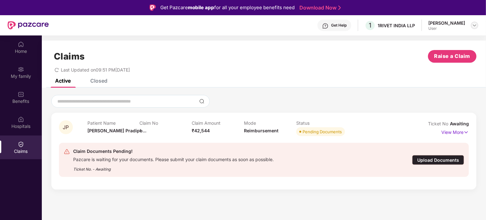
click at [476, 26] on img at bounding box center [474, 25] width 5 height 5
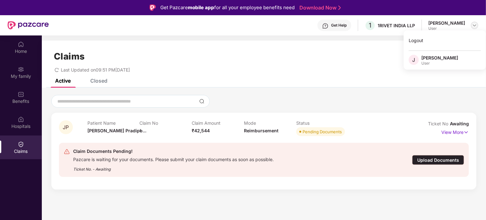
click at [476, 26] on img at bounding box center [474, 25] width 5 height 5
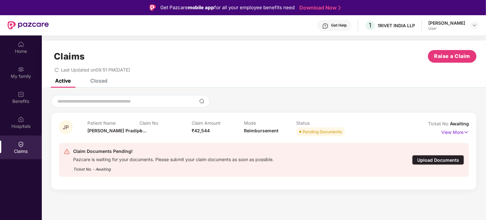
click at [386, 62] on div "Claims Raise a Claim" at bounding box center [263, 56] width 425 height 13
